Goal: Information Seeking & Learning: Learn about a topic

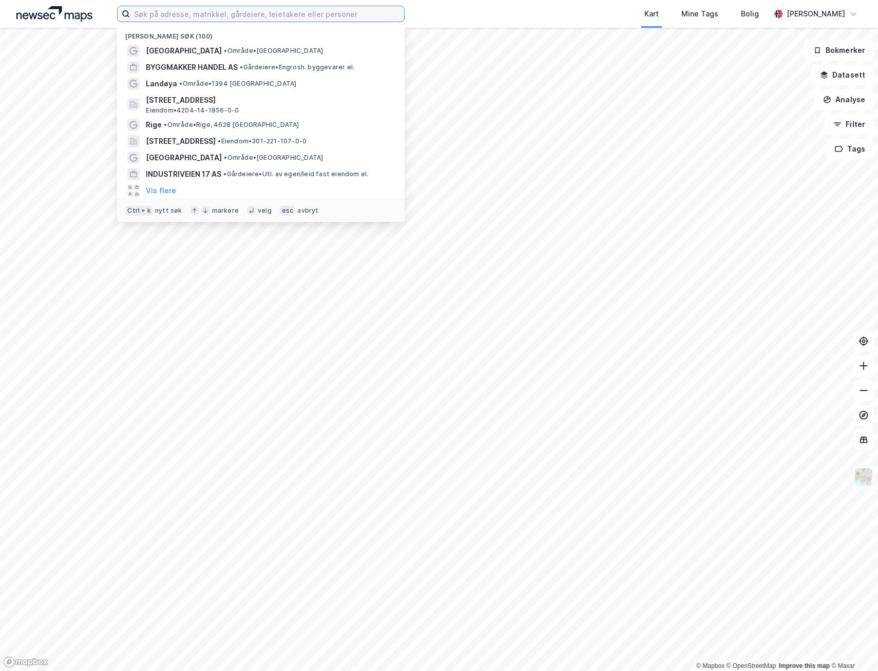
click at [164, 18] on input at bounding box center [267, 13] width 274 height 15
paste input "[PERSON_NAME] AS"
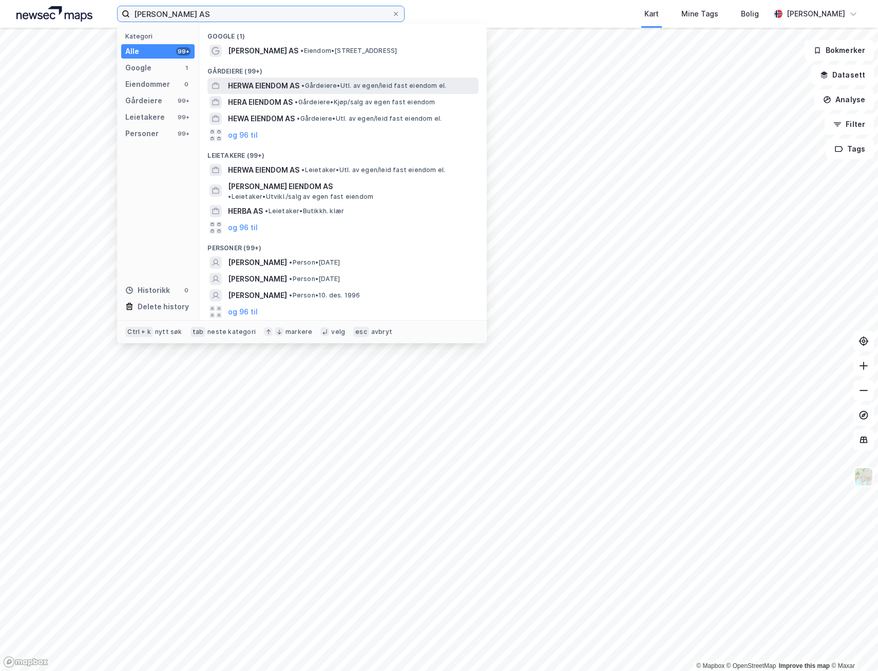
type input "[PERSON_NAME] AS"
click at [266, 84] on span "HERWA EIENDOM AS" at bounding box center [263, 86] width 71 height 12
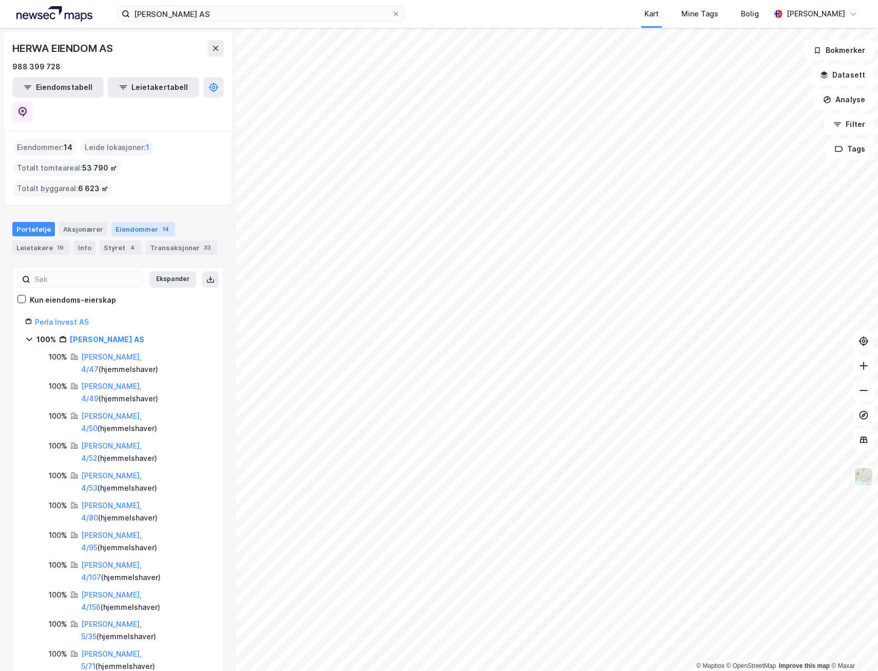
click at [132, 222] on div "Eiendommer 14" at bounding box center [143, 229] width 64 height 14
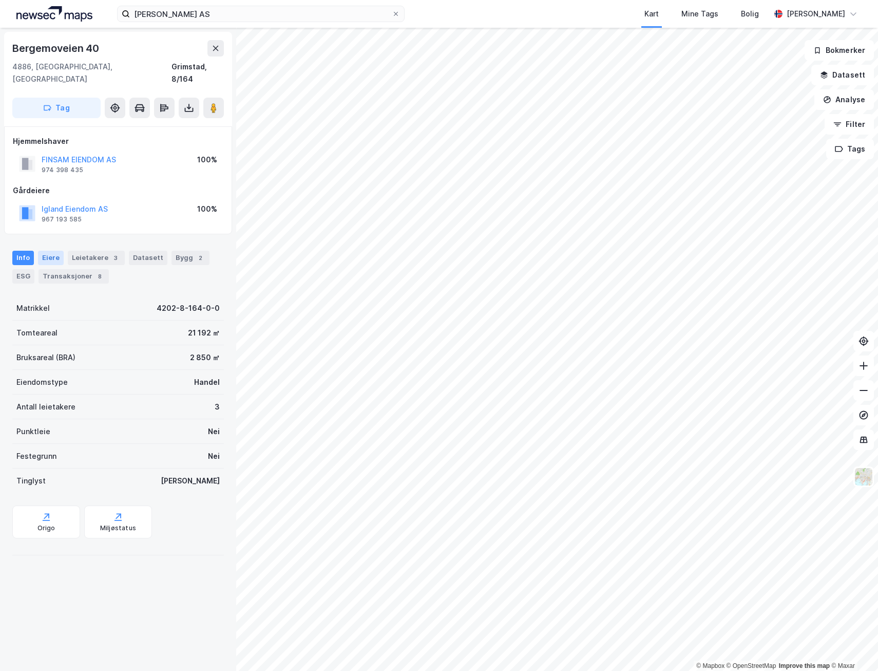
click at [51, 251] on div "Eiere" at bounding box center [51, 258] width 26 height 14
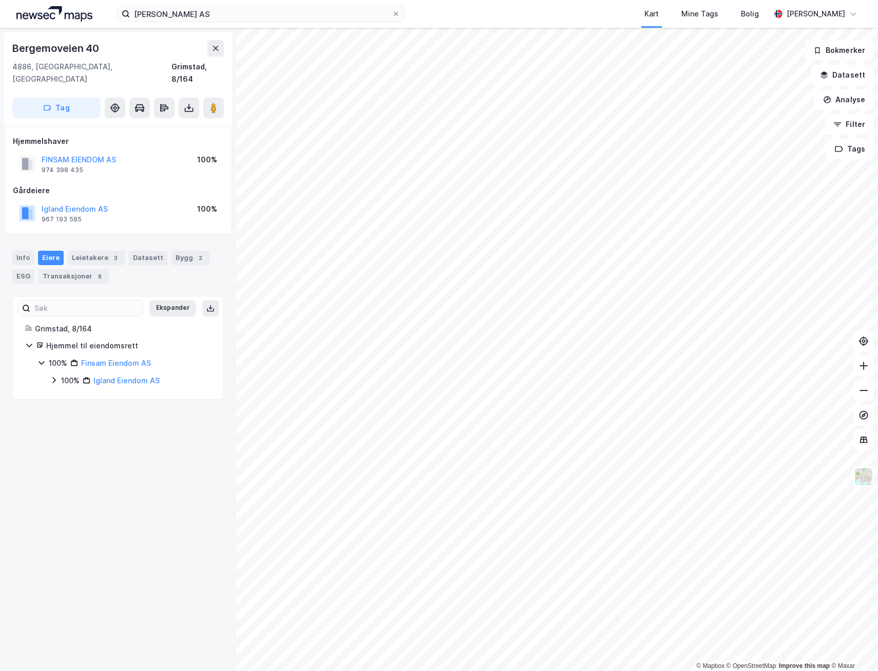
click at [52, 376] on icon at bounding box center [54, 380] width 8 height 8
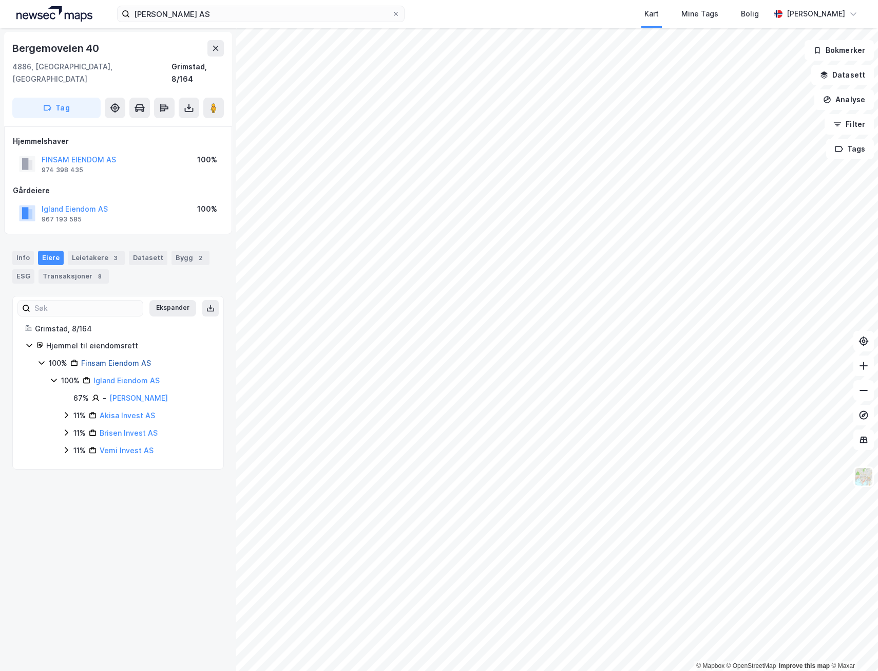
click at [111, 358] on link "Finsam Eiendom AS" at bounding box center [116, 362] width 70 height 9
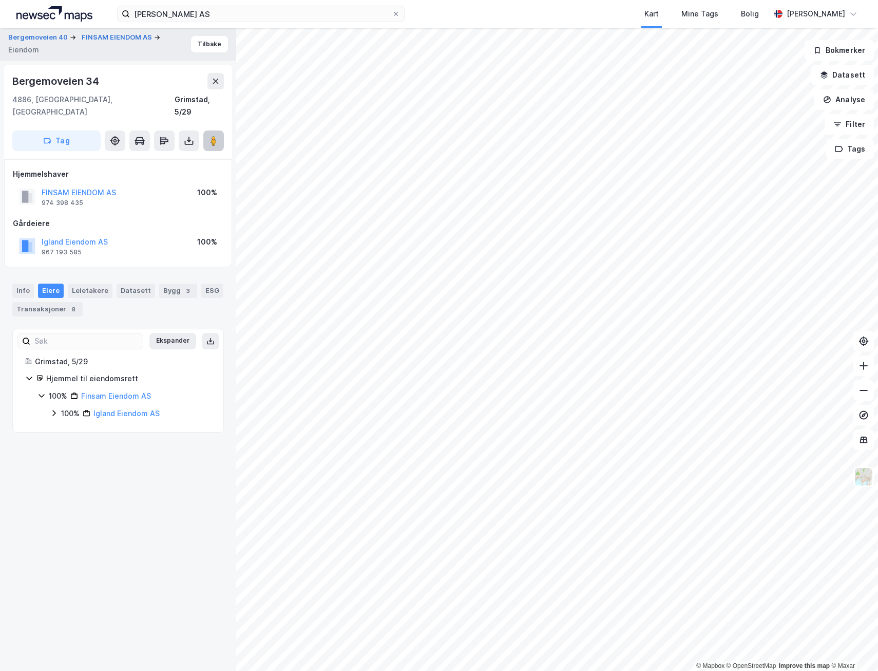
click at [214, 136] on image at bounding box center [214, 141] width 6 height 10
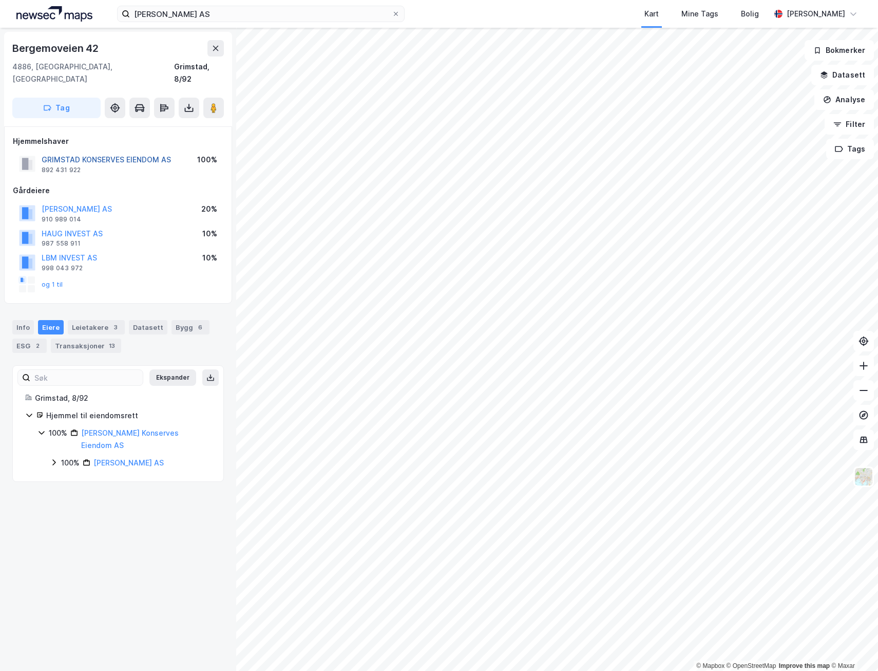
click at [0, 0] on button "GRIMSTAD KONSERVES EIENDOM AS" at bounding box center [0, 0] width 0 height 0
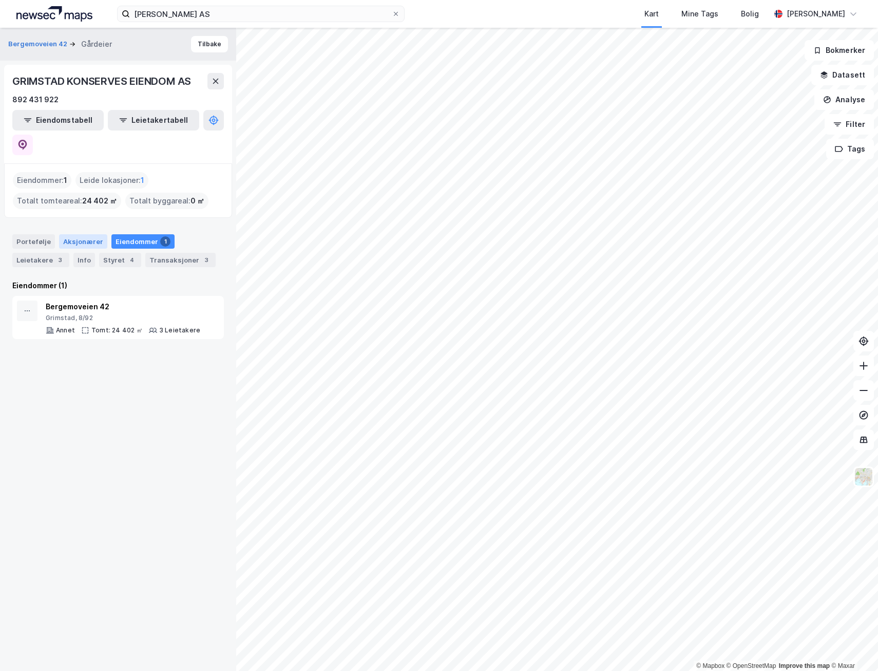
click at [71, 234] on div "Aksjonærer" at bounding box center [83, 241] width 48 height 14
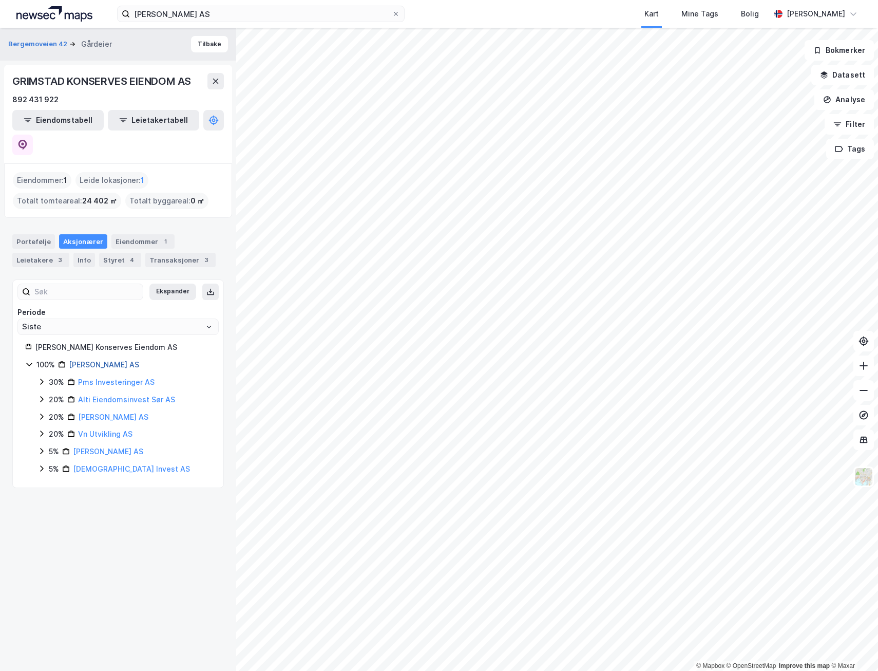
click at [116, 360] on link "[PERSON_NAME] AS" at bounding box center [104, 364] width 70 height 9
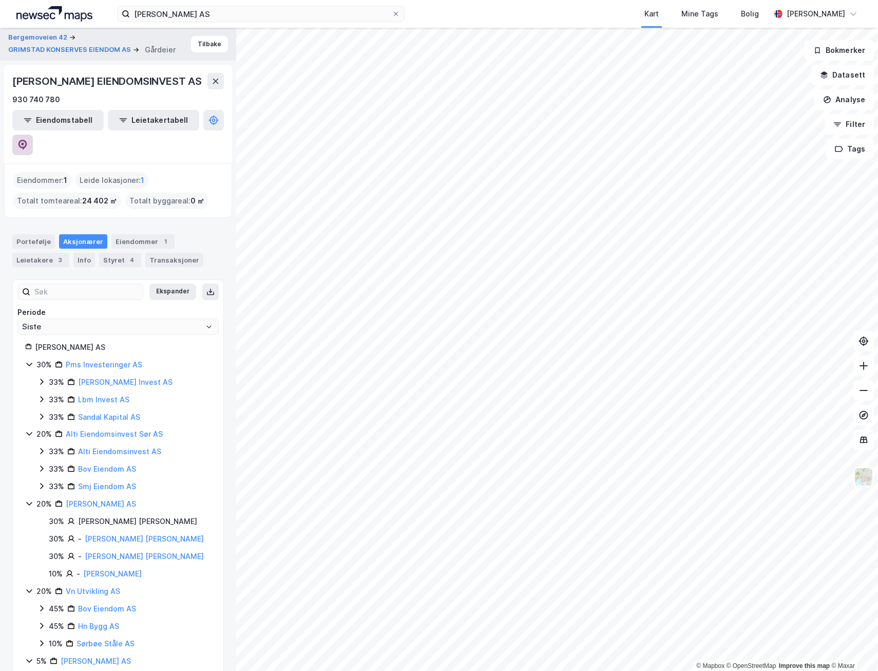
click at [33, 135] on button at bounding box center [22, 145] width 21 height 21
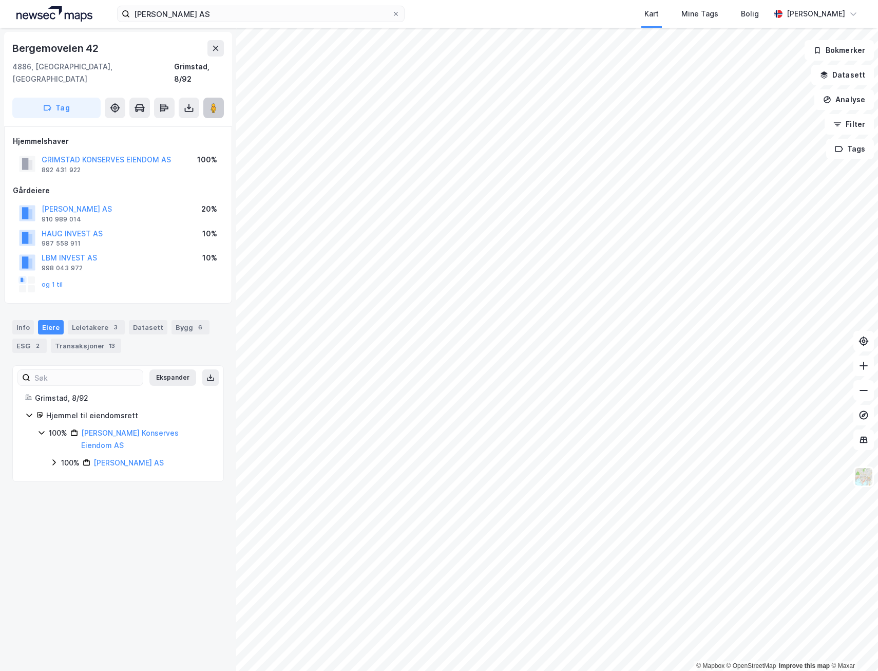
click at [215, 103] on image at bounding box center [214, 108] width 6 height 10
click at [93, 320] on div "Leietakere 3" at bounding box center [96, 327] width 57 height 14
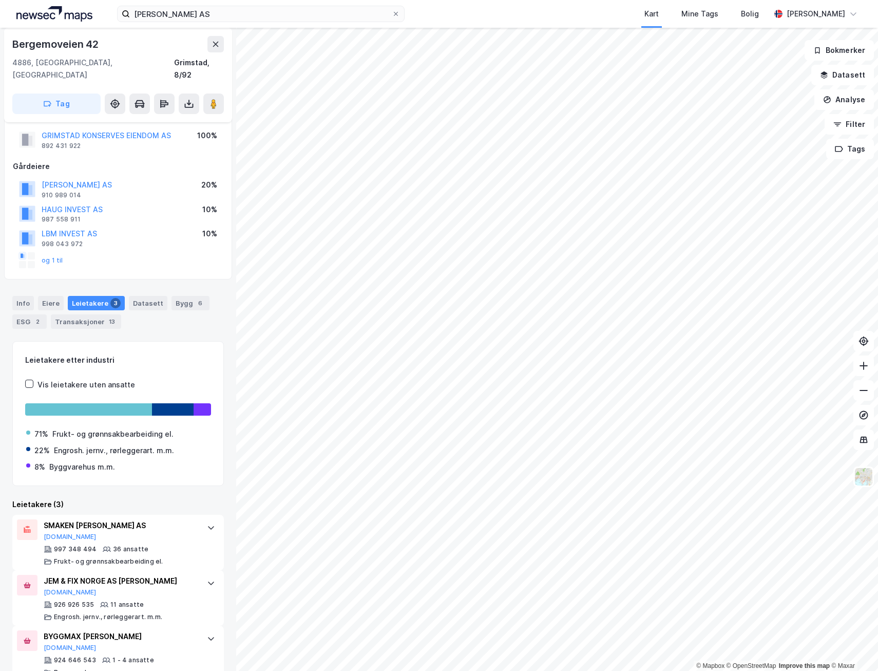
scroll to position [34, 0]
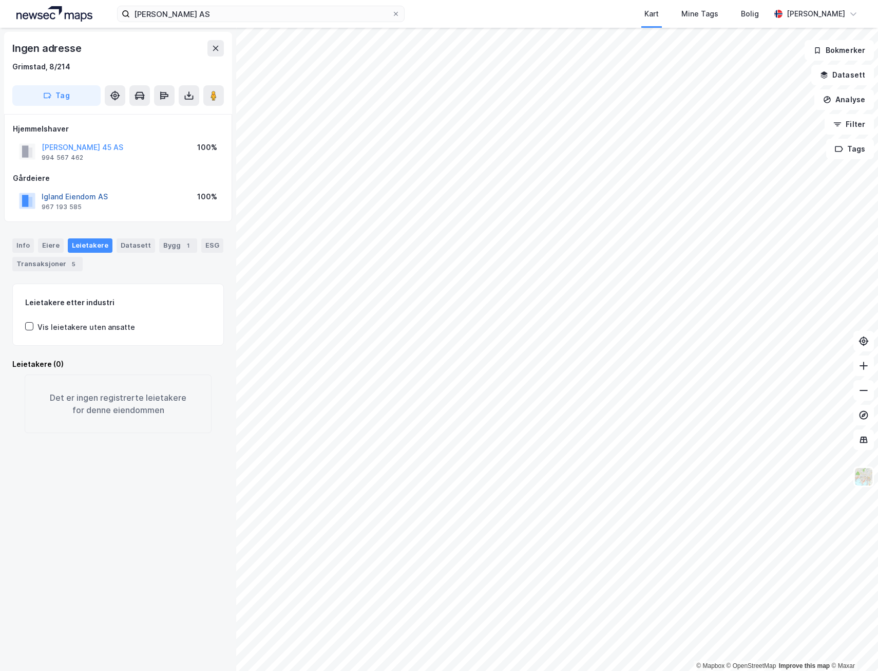
click at [0, 0] on button "Igland Eiendom AS" at bounding box center [0, 0] width 0 height 0
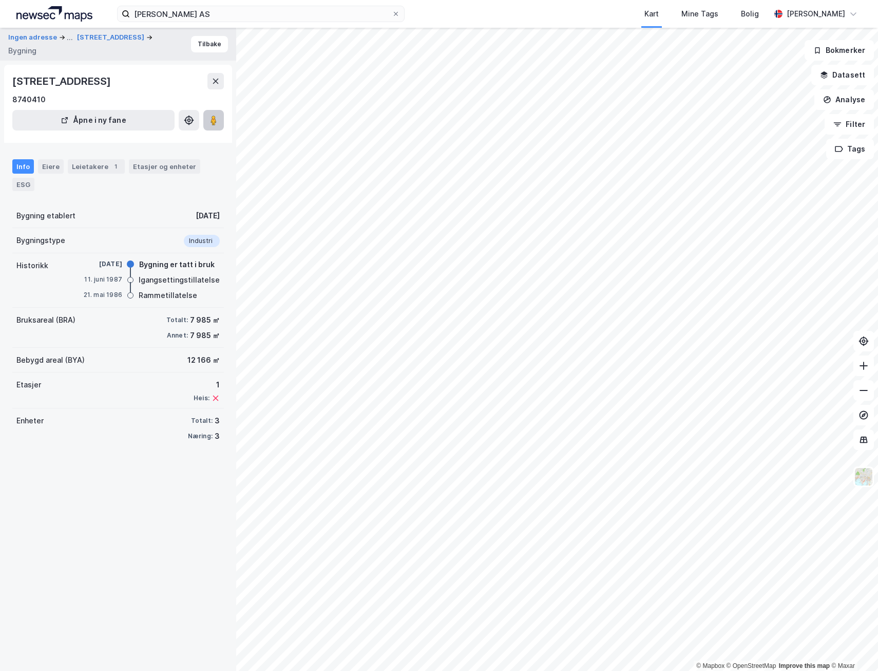
drag, startPoint x: 212, startPoint y: 119, endPoint x: 210, endPoint y: 126, distance: 7.4
click at [210, 126] on button at bounding box center [213, 120] width 21 height 21
click at [210, 119] on icon at bounding box center [213, 120] width 10 height 10
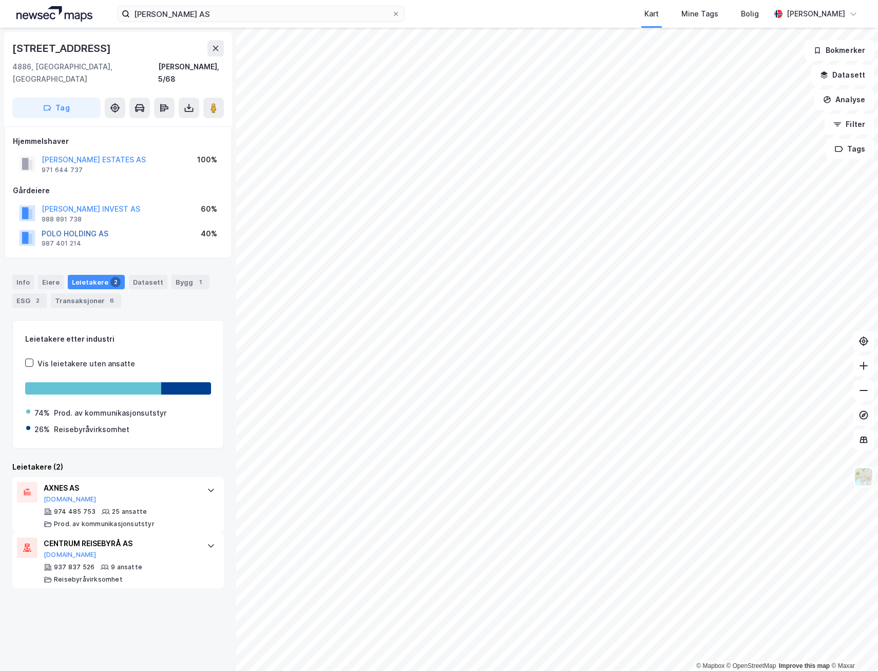
click at [0, 0] on button "POLO HOLDING AS" at bounding box center [0, 0] width 0 height 0
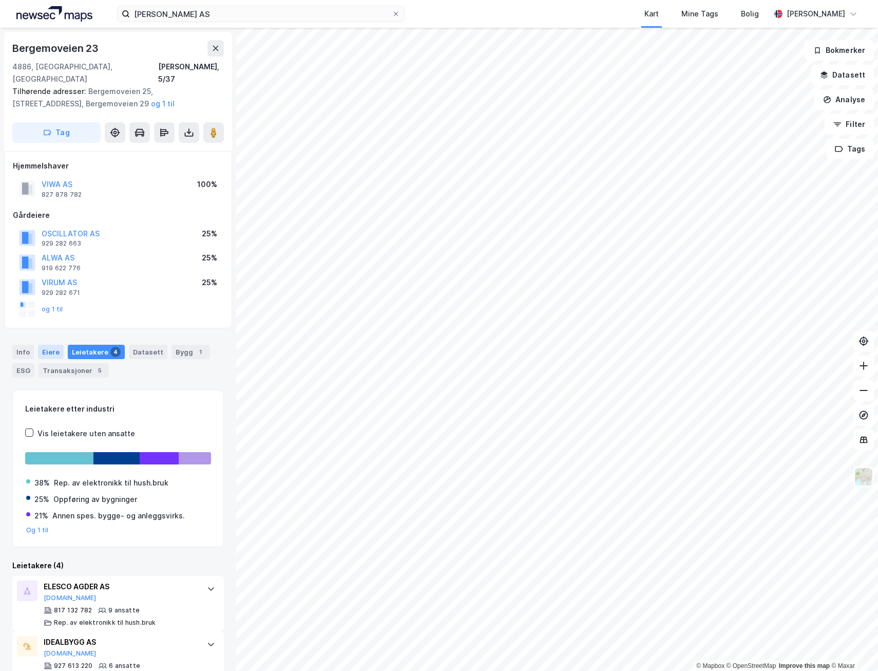
click at [47, 345] on div "Eiere" at bounding box center [51, 352] width 26 height 14
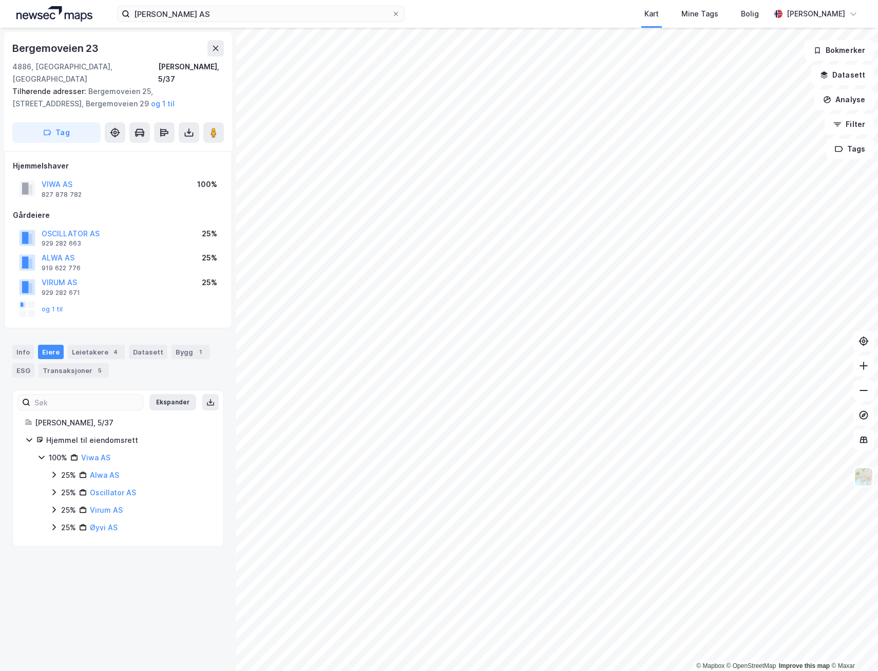
click at [54, 471] on icon at bounding box center [53, 474] width 3 height 6
click at [54, 519] on icon at bounding box center [53, 522] width 3 height 6
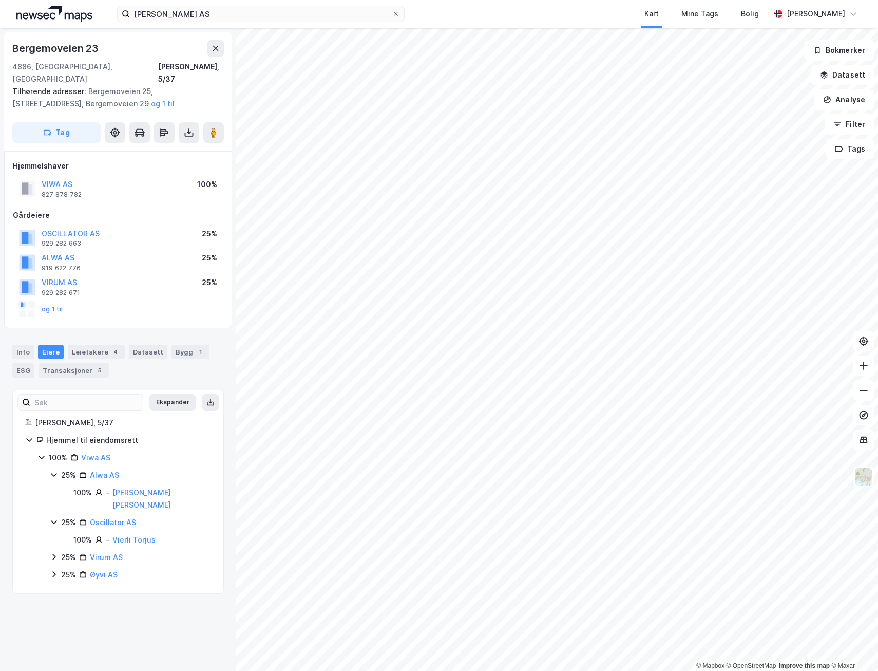
click at [52, 553] on icon at bounding box center [54, 557] width 8 height 8
click at [48, 565] on div "100% Viwa AS 25% Alwa AS 100% - [PERSON_NAME] [PERSON_NAME] 25% Oscillator AS 1…" at bounding box center [124, 524] width 174 height 146
click at [51, 587] on icon at bounding box center [54, 591] width 8 height 8
click at [89, 345] on div "Leietakere 4" at bounding box center [96, 352] width 57 height 14
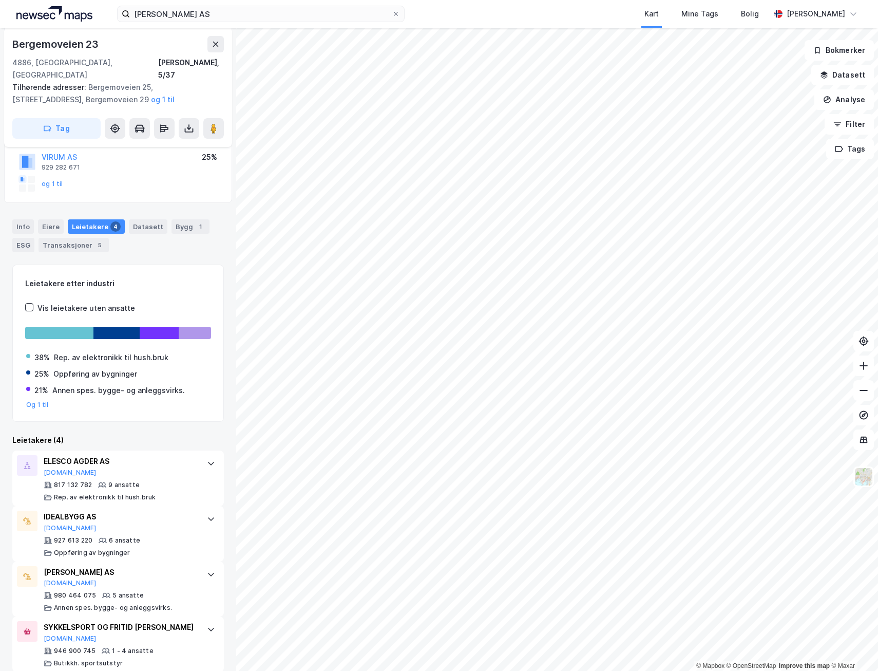
scroll to position [127, 0]
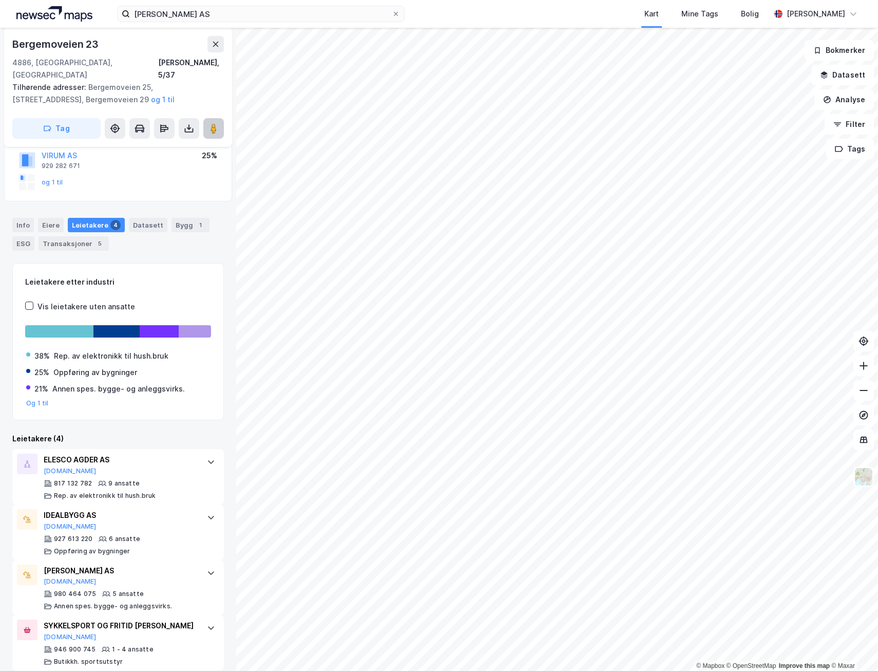
click at [213, 123] on image at bounding box center [214, 128] width 6 height 10
